Goal: Task Accomplishment & Management: Use online tool/utility

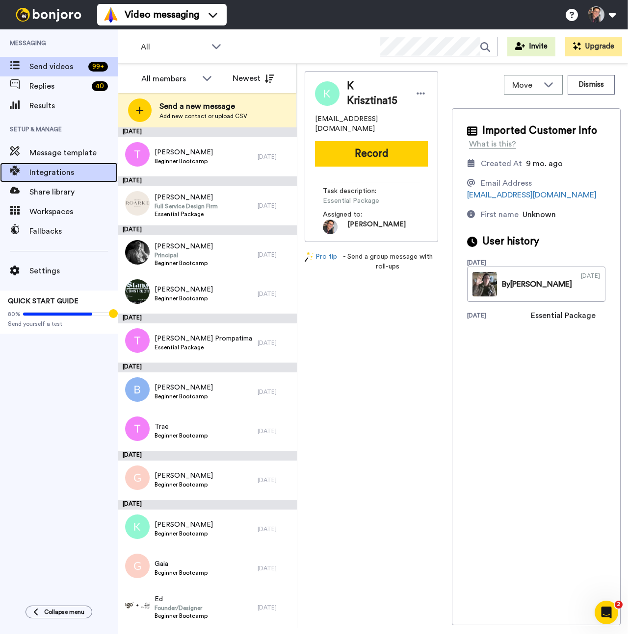
click at [65, 173] on span "Integrations" at bounding box center [73, 173] width 88 height 12
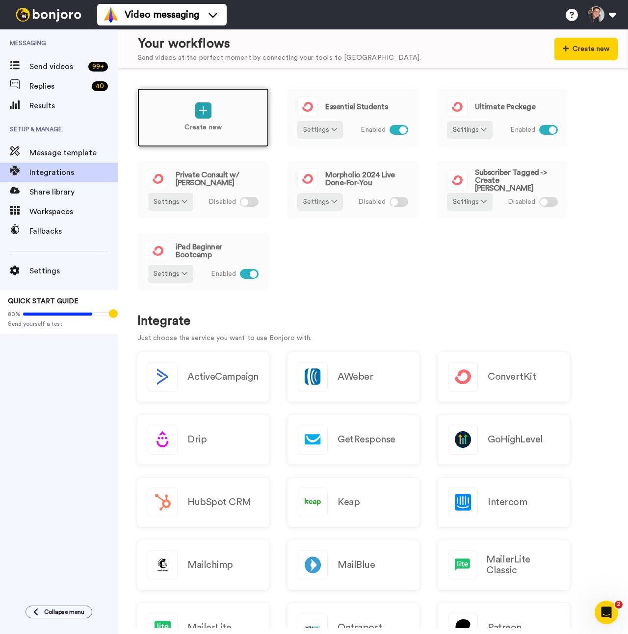
click at [251, 127] on div "Create new" at bounding box center [202, 117] width 131 height 59
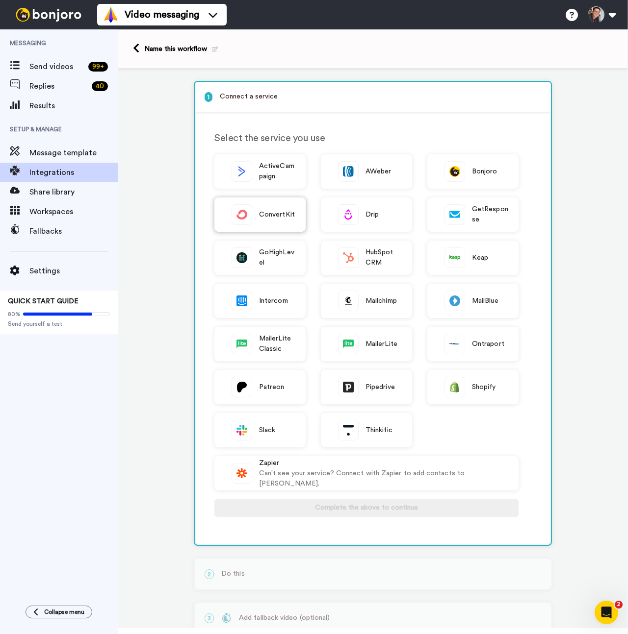
click at [269, 212] on span "ConvertKit" at bounding box center [277, 215] width 36 height 10
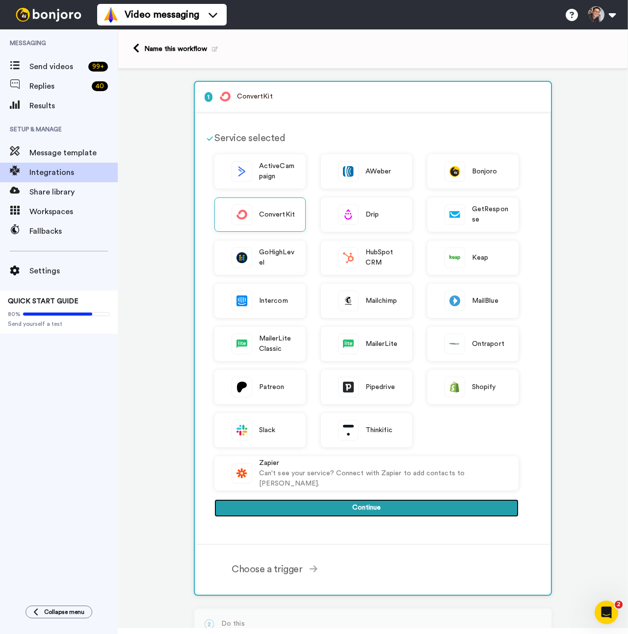
click at [276, 506] on button "Continue" at bounding box center [366, 509] width 304 height 18
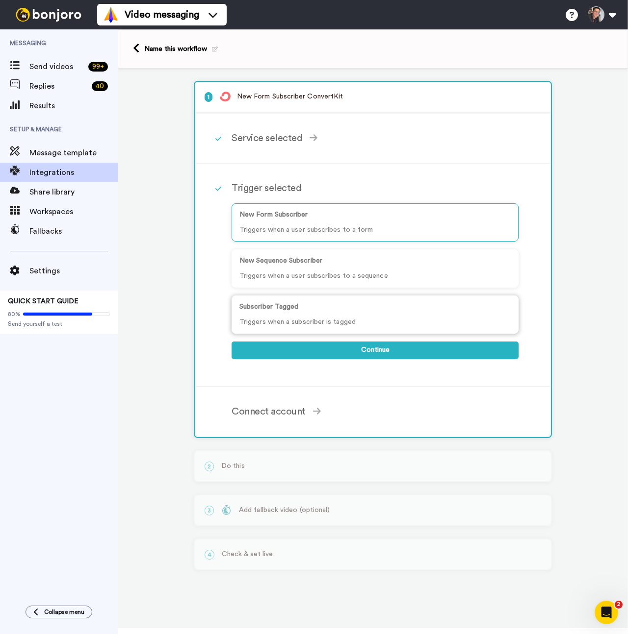
click at [346, 307] on p "Subscriber Tagged" at bounding box center [374, 307] width 271 height 10
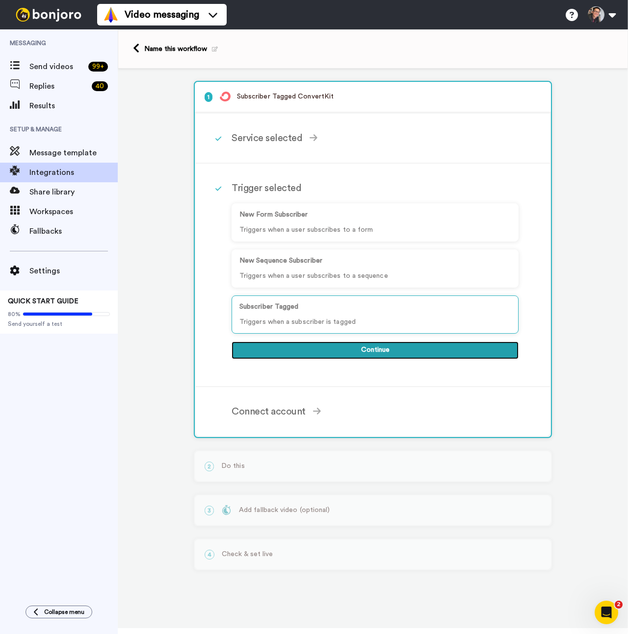
click at [331, 354] on button "Continue" at bounding box center [374, 351] width 287 height 18
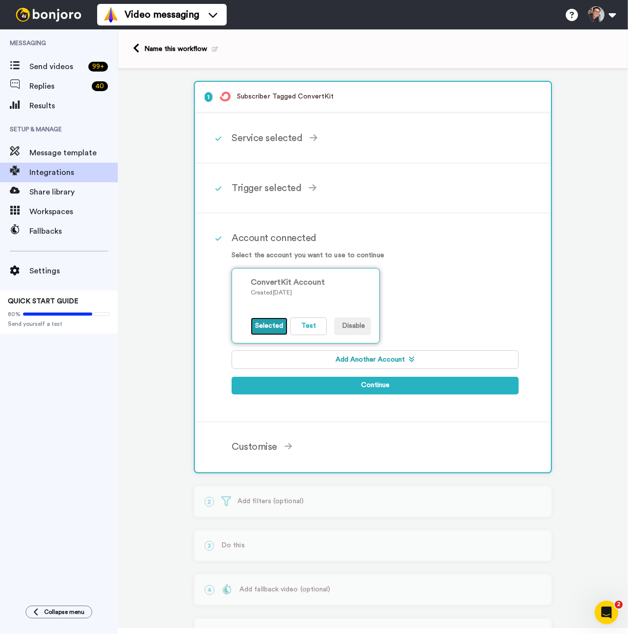
click at [279, 329] on button "Selected" at bounding box center [269, 327] width 37 height 18
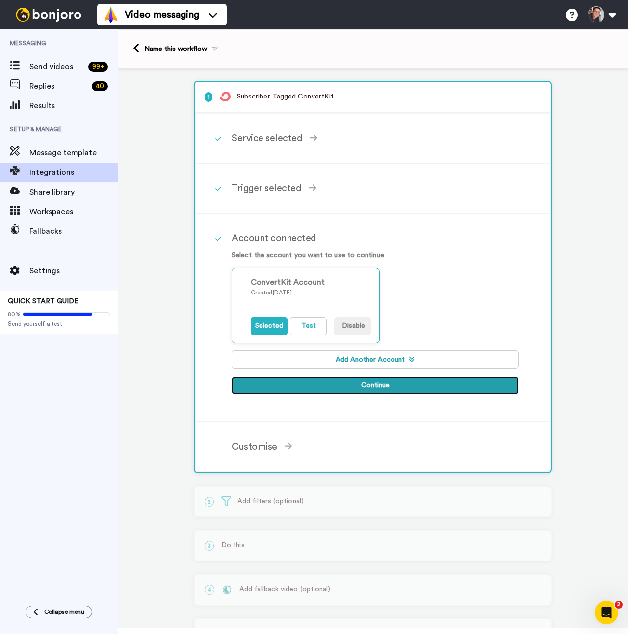
click at [331, 386] on button "Continue" at bounding box center [374, 386] width 287 height 18
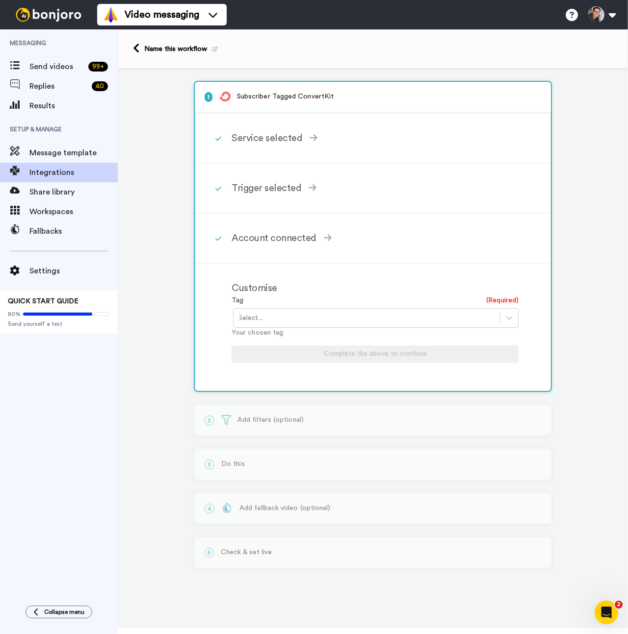
click at [344, 318] on div at bounding box center [366, 318] width 256 height 12
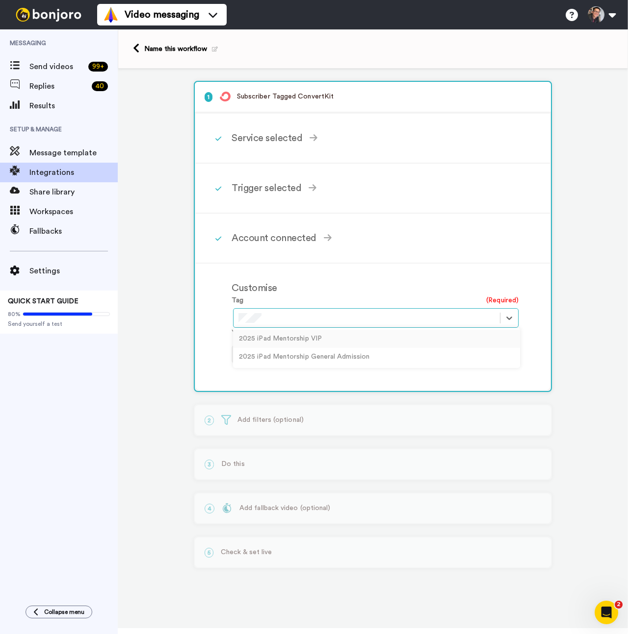
click at [333, 340] on div "2025 iPad Mentorship VIP" at bounding box center [376, 339] width 287 height 18
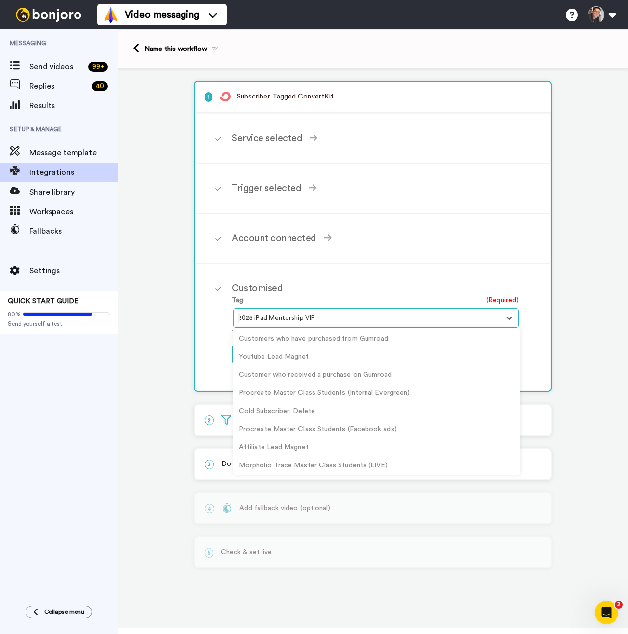
click at [357, 320] on div at bounding box center [366, 318] width 256 height 12
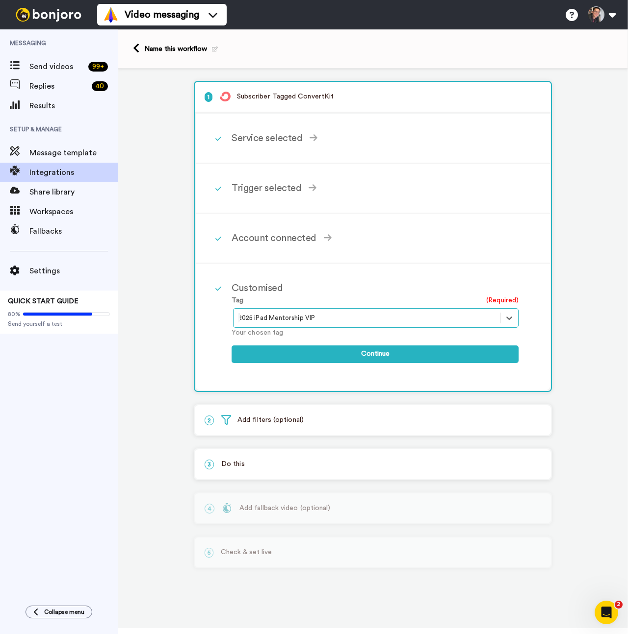
click at [357, 320] on div at bounding box center [366, 318] width 256 height 12
click at [271, 333] on p "Your chosen tag" at bounding box center [374, 333] width 287 height 10
click at [509, 317] on icon at bounding box center [509, 318] width 10 height 10
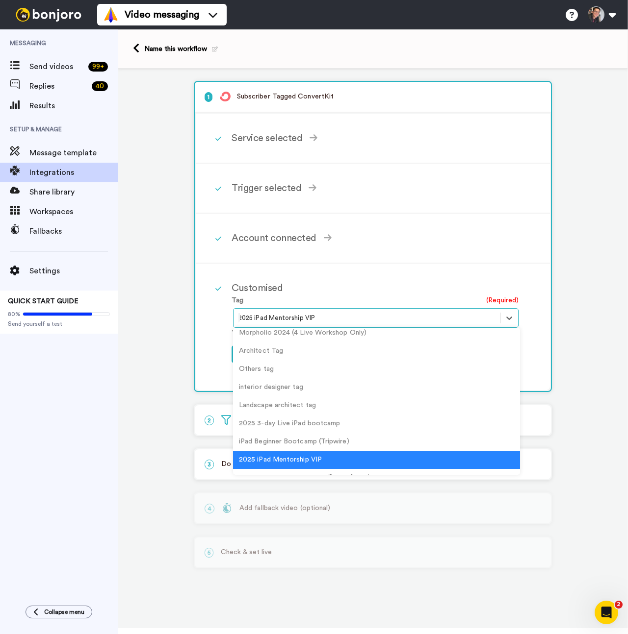
click at [396, 460] on div "2025 iPad Mentorship VIP" at bounding box center [376, 460] width 287 height 18
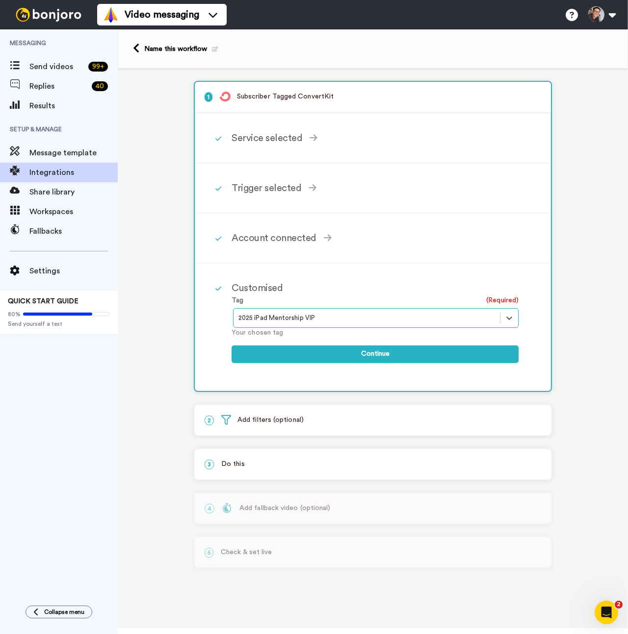
click at [552, 363] on div "1 Subscriber Tagged ConvertKit Service selected ActiveCampaign AWeber Bonjoro C…" at bounding box center [373, 331] width 510 height 525
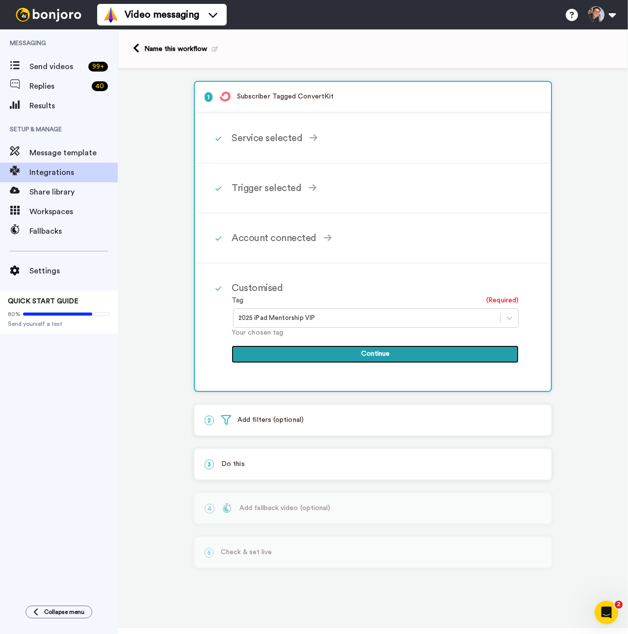
drag, startPoint x: 455, startPoint y: 355, endPoint x: 453, endPoint y: 328, distance: 26.5
click at [453, 328] on div "Tag (Required) 2025 iPad Mentorship VIP Your chosen tag Continue" at bounding box center [374, 334] width 287 height 77
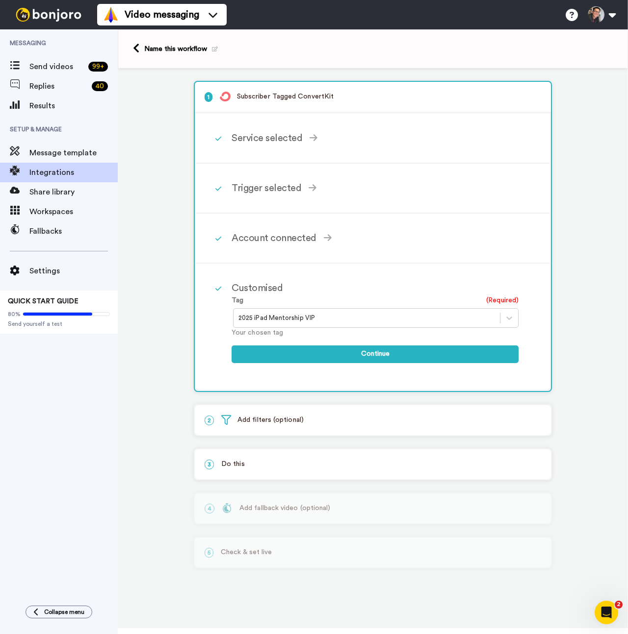
click at [451, 315] on div at bounding box center [366, 318] width 256 height 12
click at [363, 238] on div "Account connected" at bounding box center [374, 238] width 287 height 15
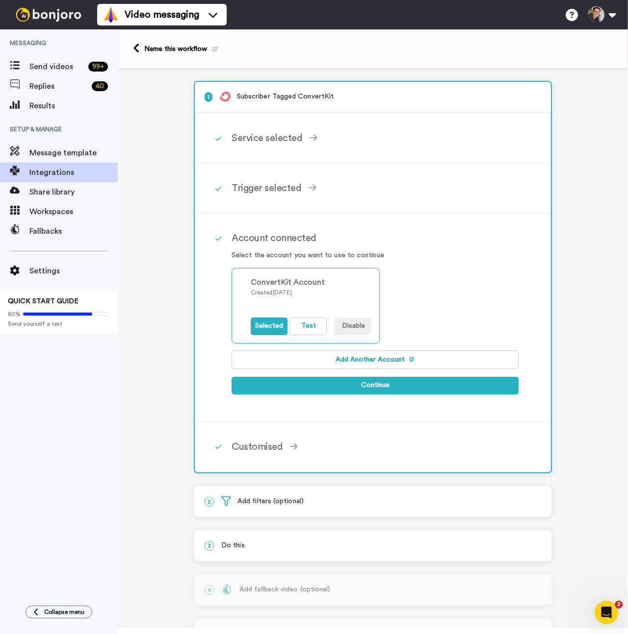
click at [363, 238] on div "Account connected" at bounding box center [374, 238] width 287 height 15
click at [316, 200] on div "Trigger selected New Form Subscriber Triggers when a user subscribes to a form …" at bounding box center [385, 188] width 308 height 29
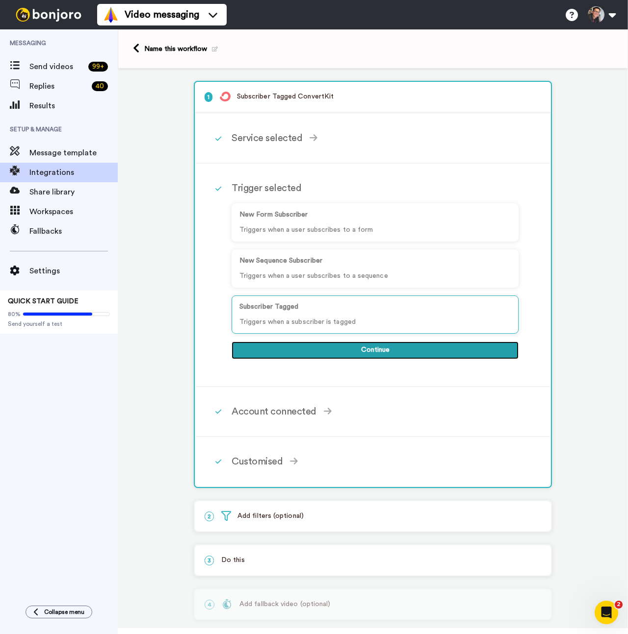
click at [392, 355] on button "Continue" at bounding box center [374, 351] width 287 height 18
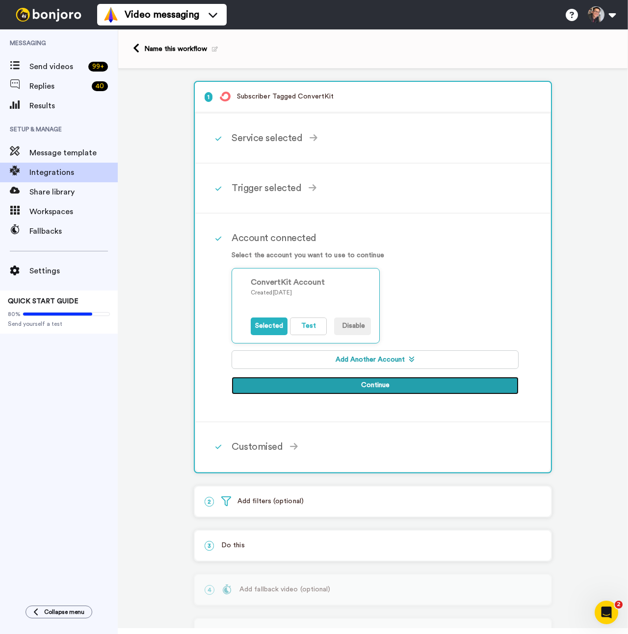
drag, startPoint x: 376, startPoint y: 388, endPoint x: 479, endPoint y: 286, distance: 144.9
click at [479, 286] on div "Select the account you want to use to continue ConvertKit Account Created [DATE…" at bounding box center [374, 328] width 287 height 154
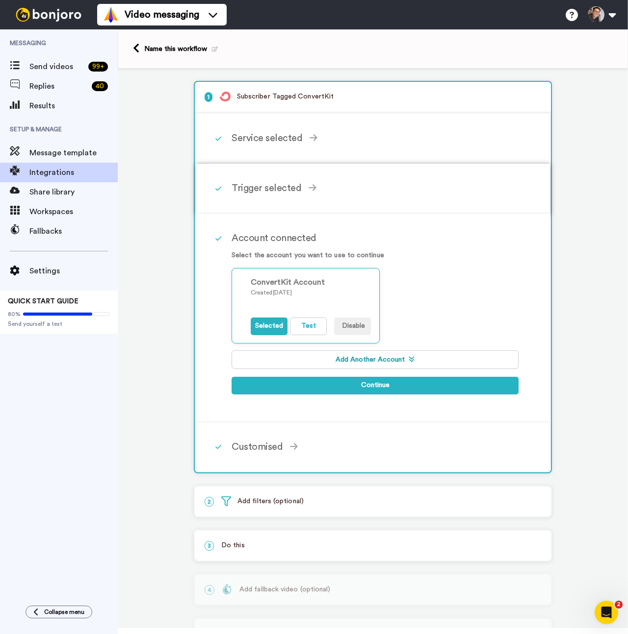
click at [359, 196] on div "Trigger selected" at bounding box center [374, 188] width 287 height 15
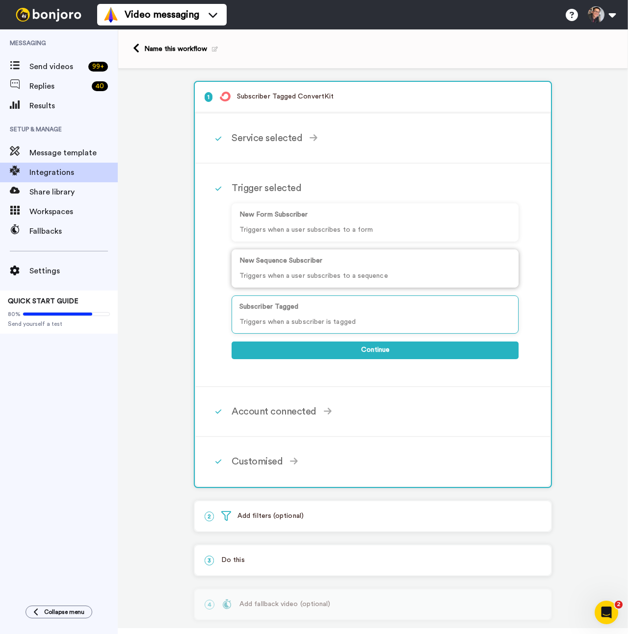
click at [312, 268] on div "New Sequence Subscriber Triggers when a user subscribes to a sequence" at bounding box center [374, 269] width 287 height 38
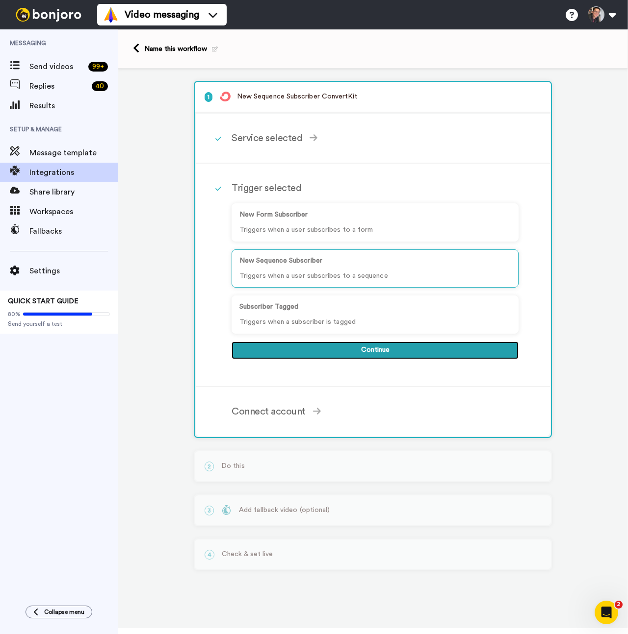
click at [354, 354] on button "Continue" at bounding box center [374, 351] width 287 height 18
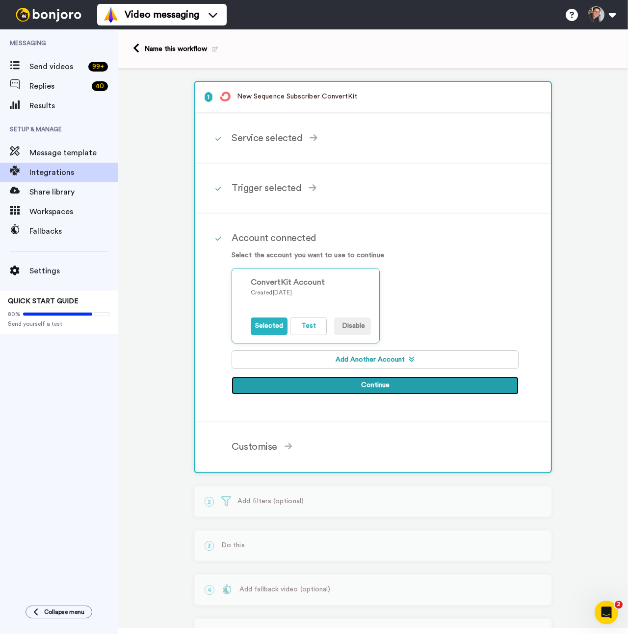
click at [355, 385] on button "Continue" at bounding box center [374, 386] width 287 height 18
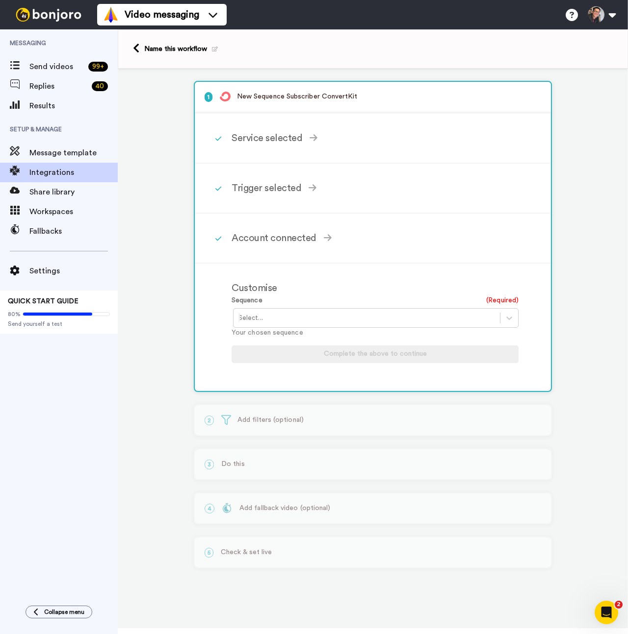
click at [378, 318] on div at bounding box center [366, 318] width 256 height 12
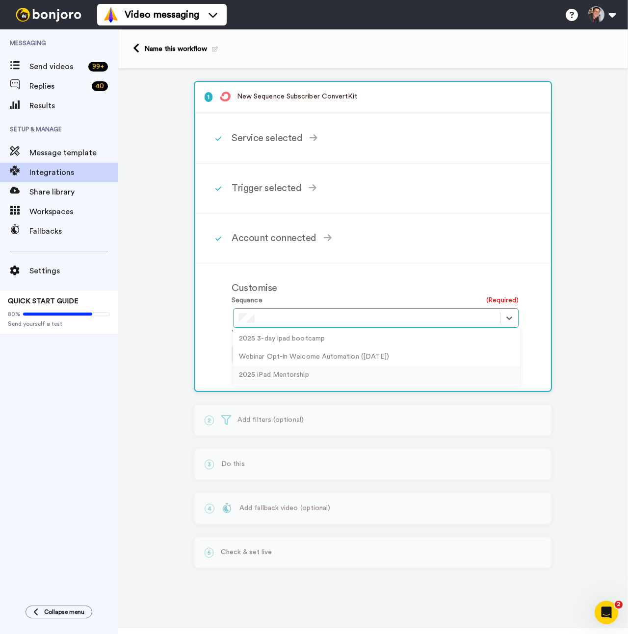
click at [313, 373] on div "2025 iPad Mentorship" at bounding box center [376, 375] width 287 height 18
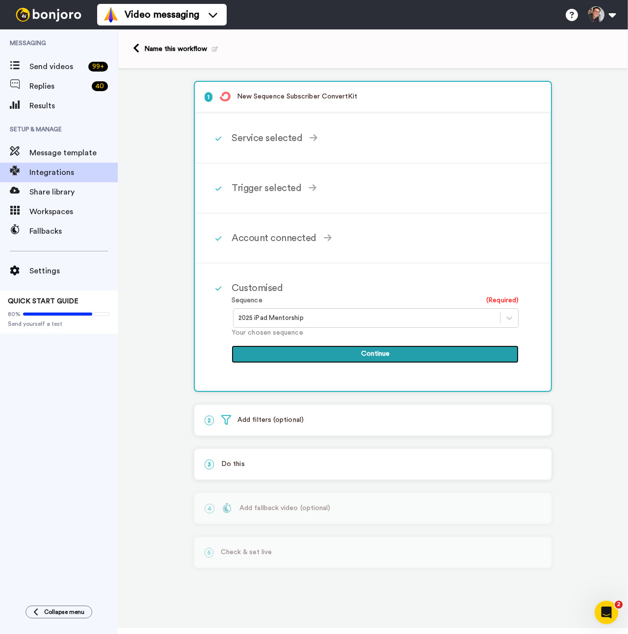
click at [329, 356] on button "Continue" at bounding box center [374, 355] width 287 height 18
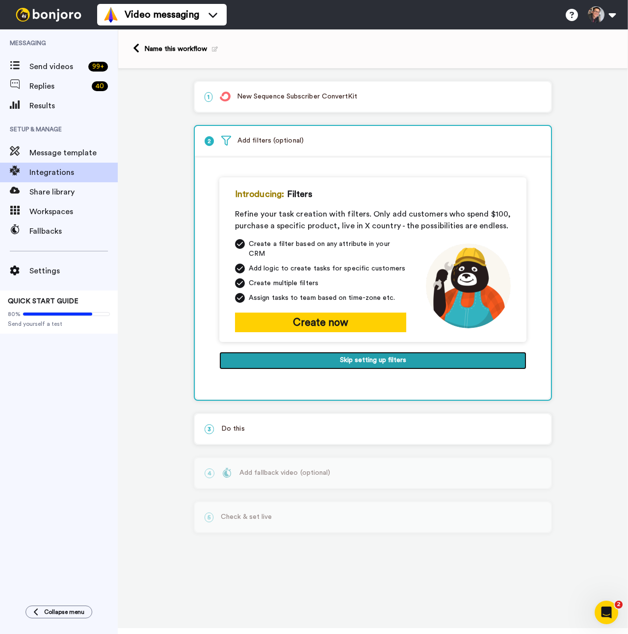
click at [329, 356] on button "Skip setting up filters" at bounding box center [372, 361] width 307 height 18
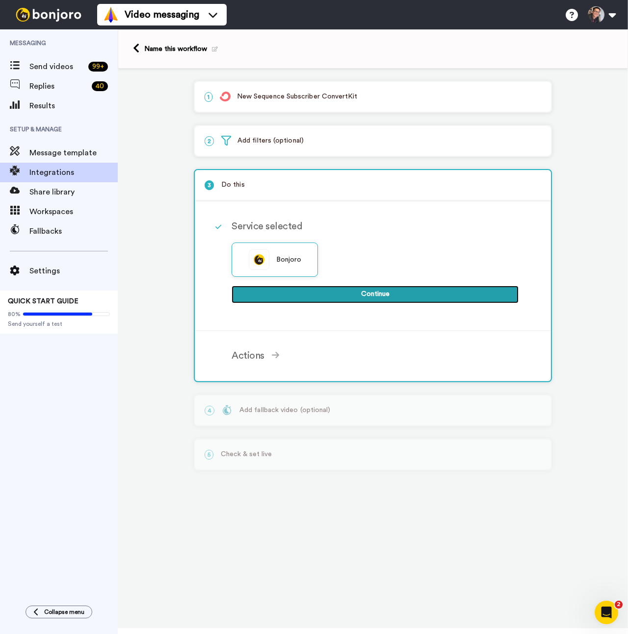
click at [355, 302] on button "Continue" at bounding box center [374, 295] width 287 height 18
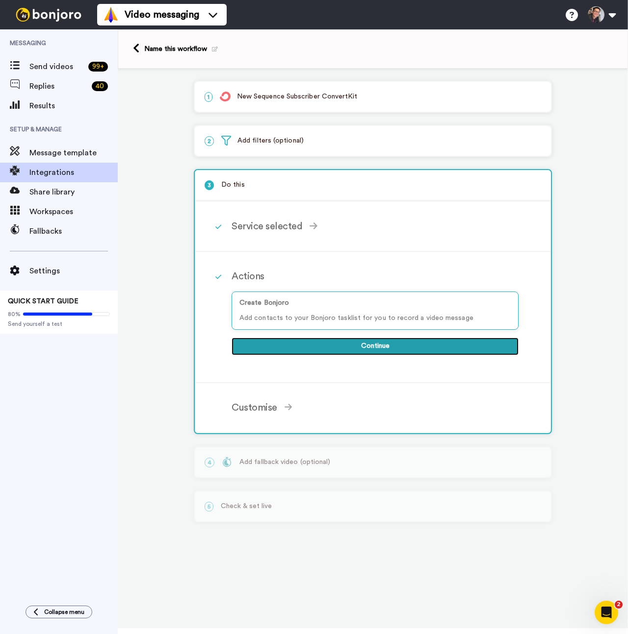
click at [338, 348] on button "Continue" at bounding box center [374, 347] width 287 height 18
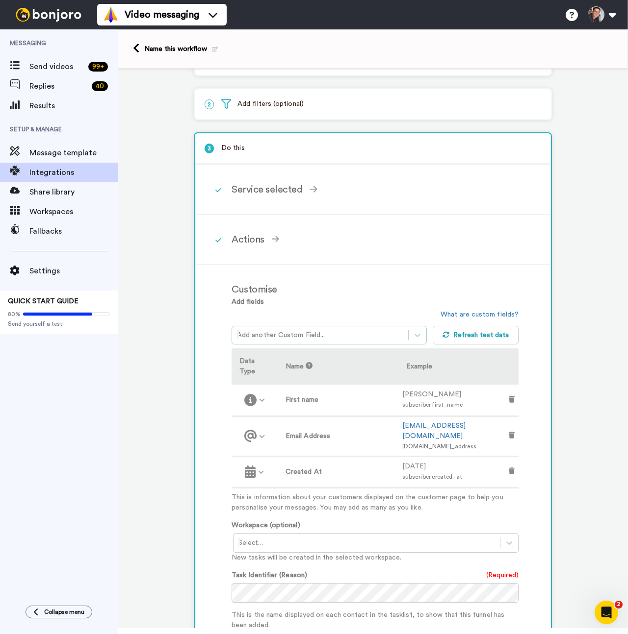
scroll to position [39, 0]
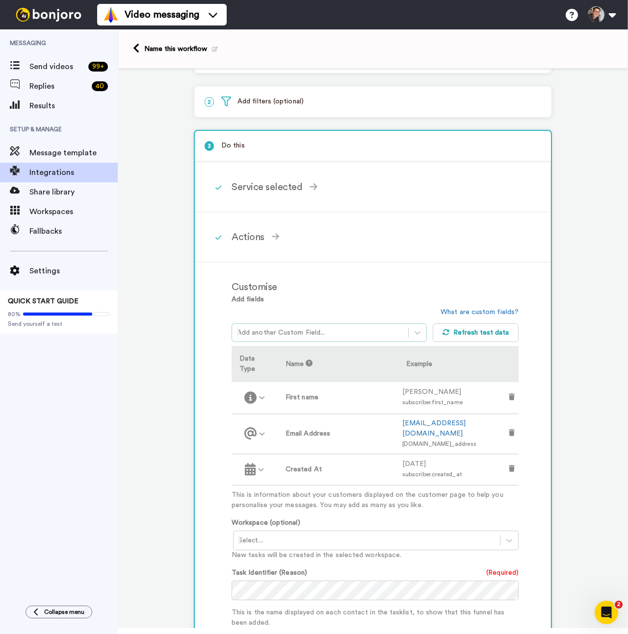
click at [347, 330] on div at bounding box center [320, 333] width 166 height 12
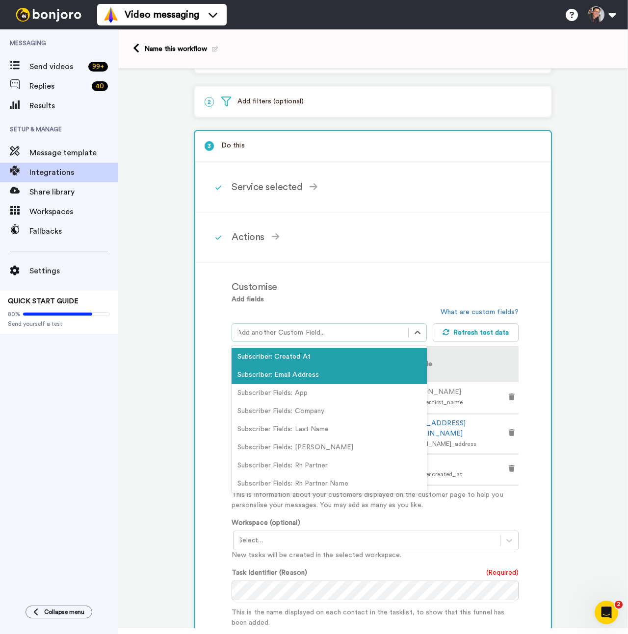
click at [536, 328] on div "Customise Add fields option Subscriber: Created At focused, 1 of 13. 13 results…" at bounding box center [385, 522] width 308 height 498
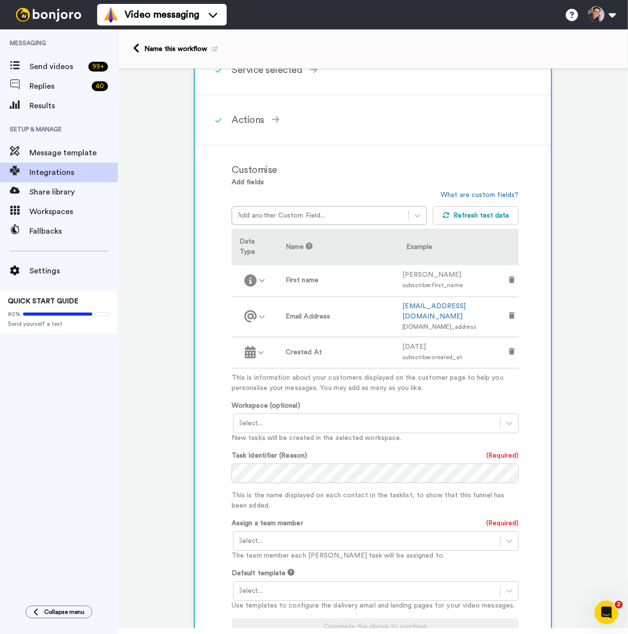
scroll to position [167, 0]
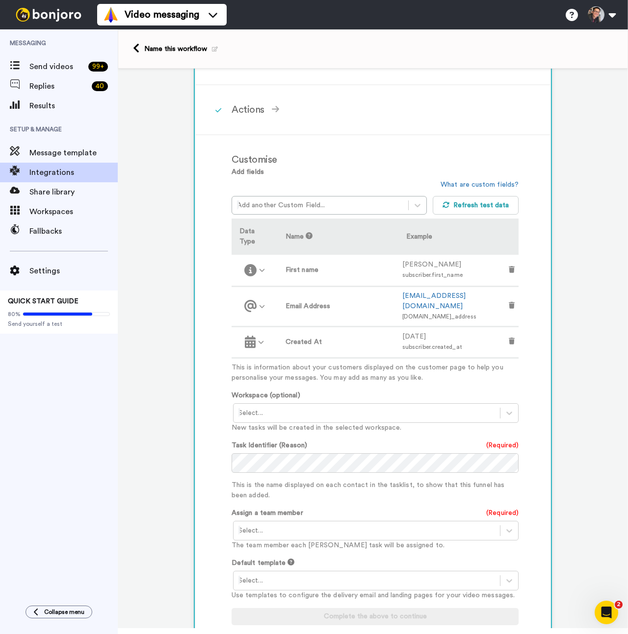
click at [435, 407] on div at bounding box center [366, 413] width 256 height 12
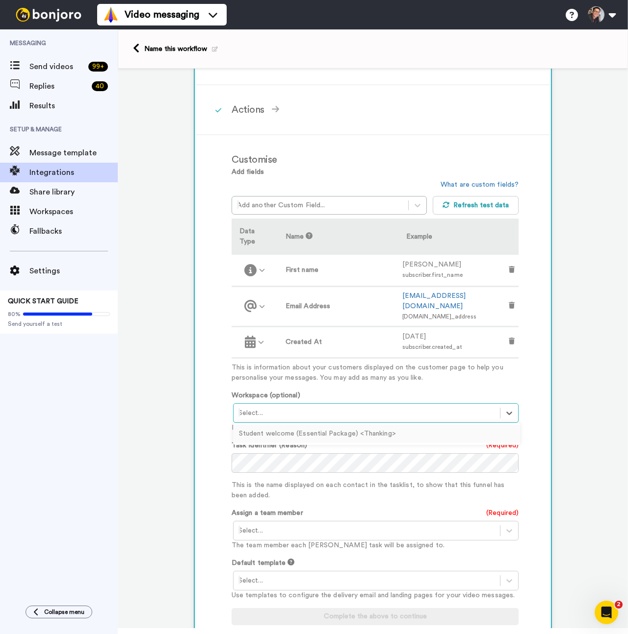
click at [533, 408] on div "Customise Add fields Add another Custom Field... What are custom fields? Refres…" at bounding box center [385, 394] width 308 height 498
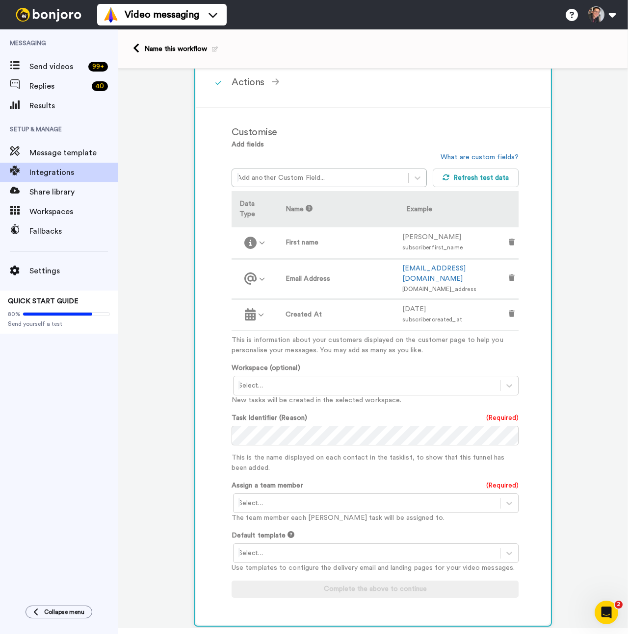
scroll to position [197, 0]
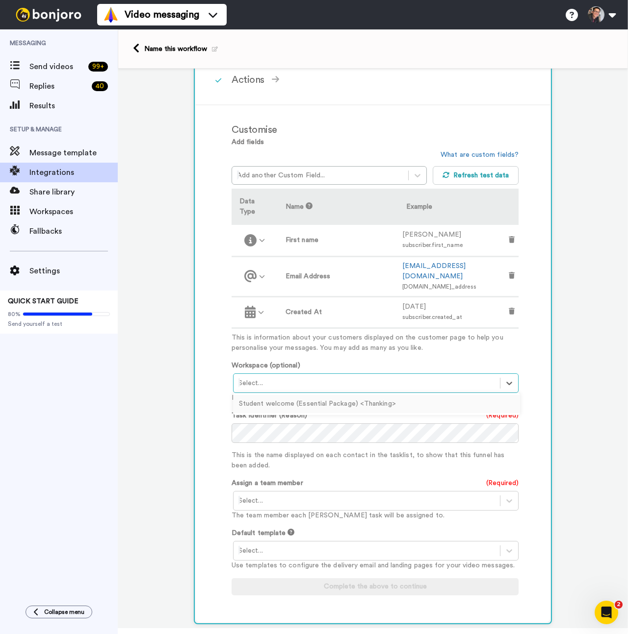
click at [310, 378] on div at bounding box center [366, 384] width 256 height 12
click at [531, 390] on div "Customise Add fields Add another Custom Field... What are custom fields? Refres…" at bounding box center [385, 364] width 308 height 498
click at [536, 453] on div "Customise Add fields Add another Custom Field... What are custom fields? Refres…" at bounding box center [385, 364] width 308 height 498
click at [365, 495] on div at bounding box center [366, 501] width 256 height 12
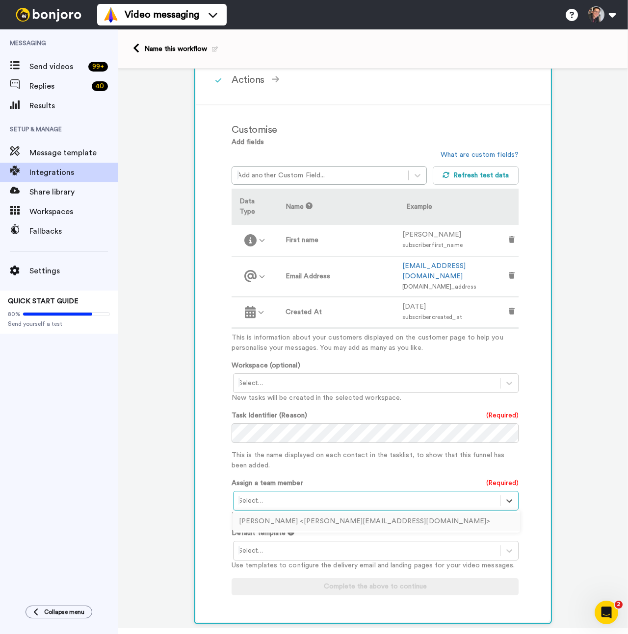
click at [337, 513] on div "[PERSON_NAME] <[PERSON_NAME][EMAIL_ADDRESS][DOMAIN_NAME]>" at bounding box center [376, 522] width 287 height 18
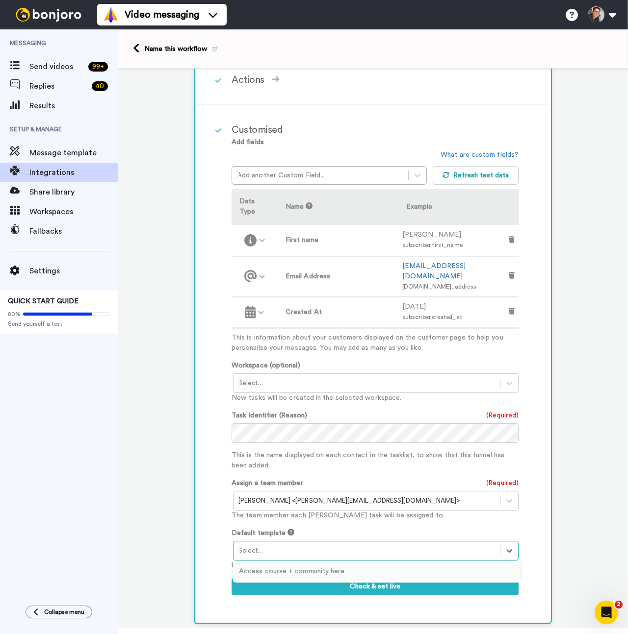
click at [316, 545] on div at bounding box center [366, 551] width 256 height 12
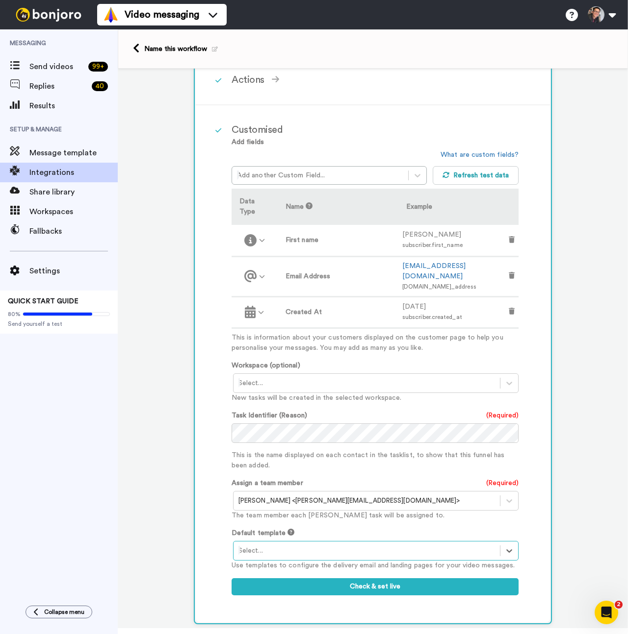
click at [316, 545] on div at bounding box center [366, 551] width 256 height 12
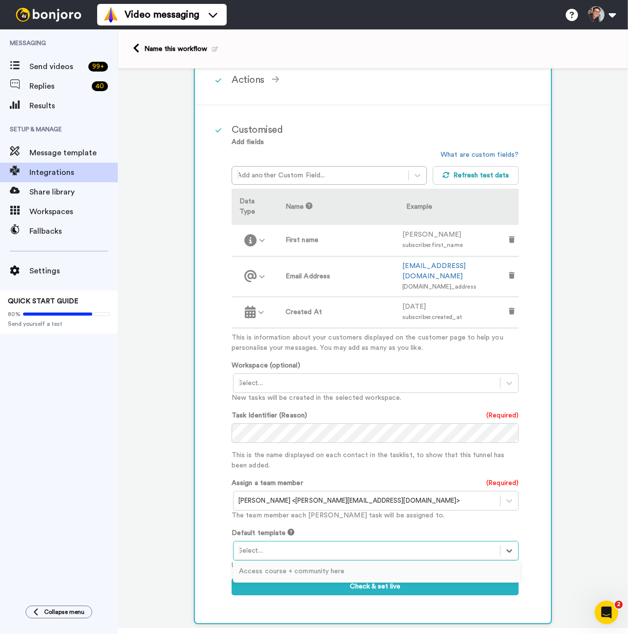
click at [316, 545] on div at bounding box center [366, 551] width 256 height 12
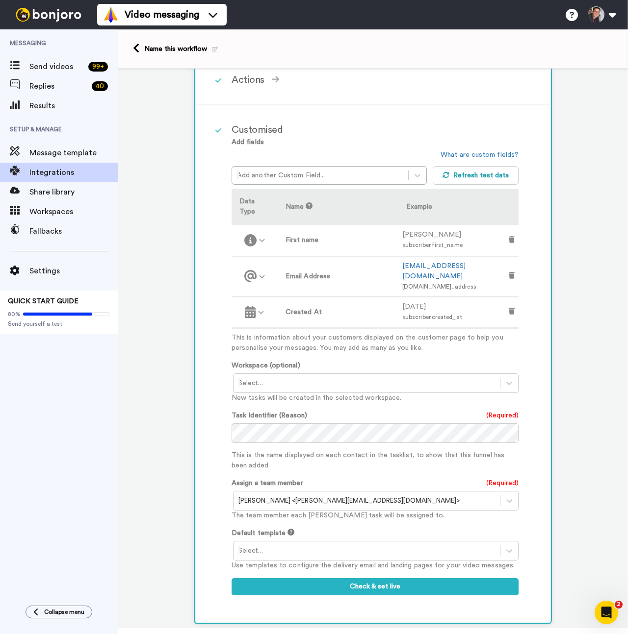
click at [300, 589] on div "Customised Add fields Add another Custom Field... What are custom fields? Refre…" at bounding box center [385, 364] width 308 height 498
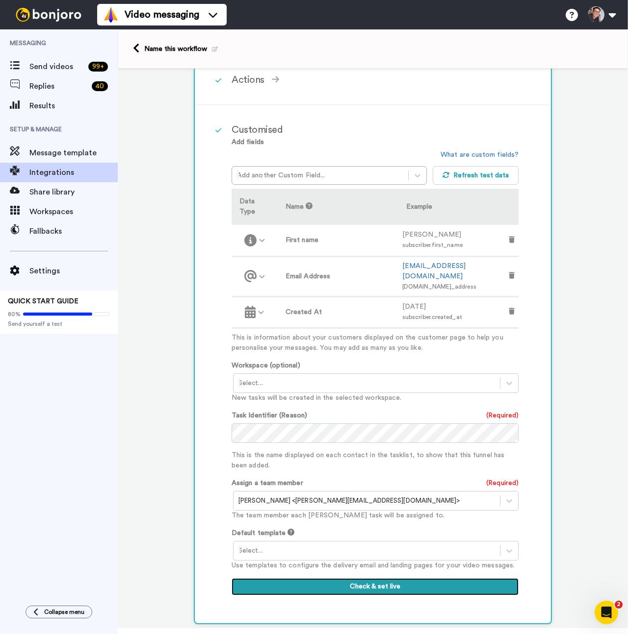
click at [323, 579] on button "Check & set live" at bounding box center [374, 588] width 287 height 18
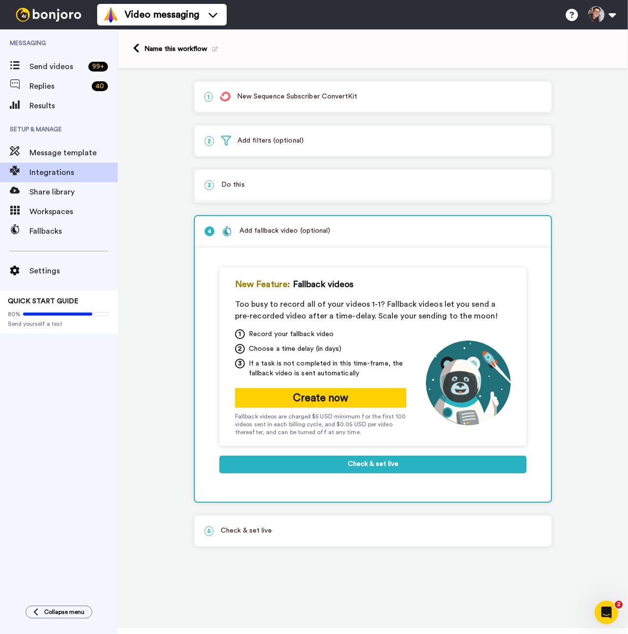
scroll to position [0, 0]
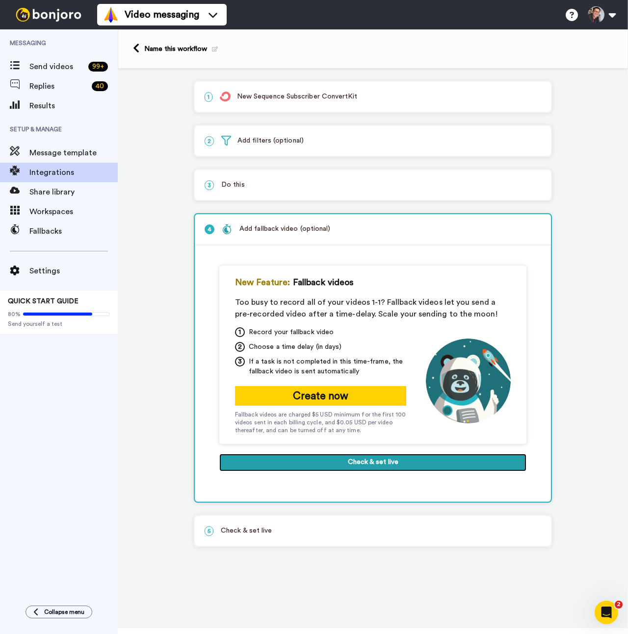
click at [353, 466] on button "Check & set live" at bounding box center [372, 463] width 307 height 18
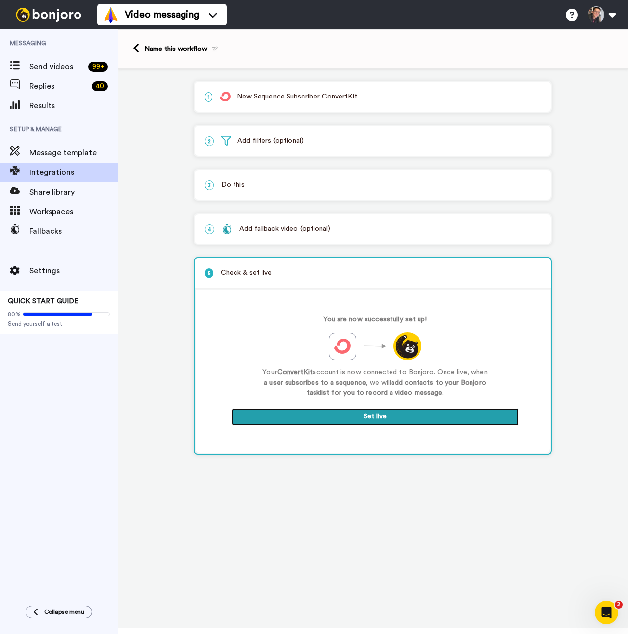
click at [365, 419] on button "Set live" at bounding box center [374, 417] width 287 height 18
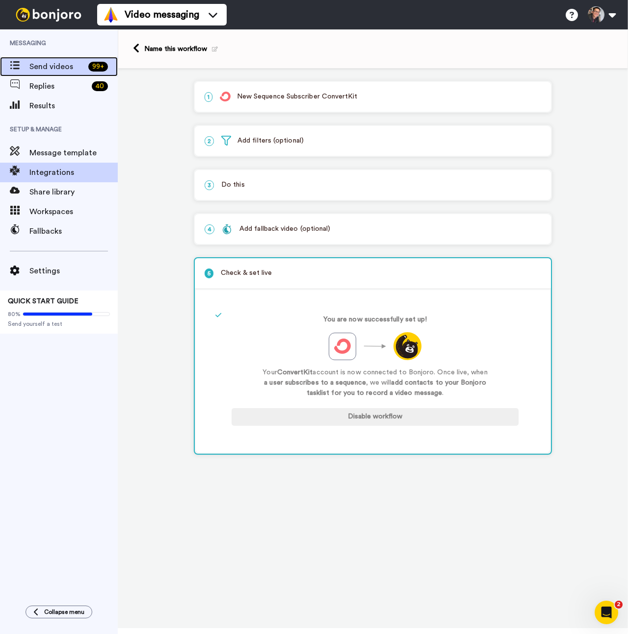
click at [55, 65] on span "Send videos" at bounding box center [56, 67] width 55 height 12
